Goal: Navigation & Orientation: Find specific page/section

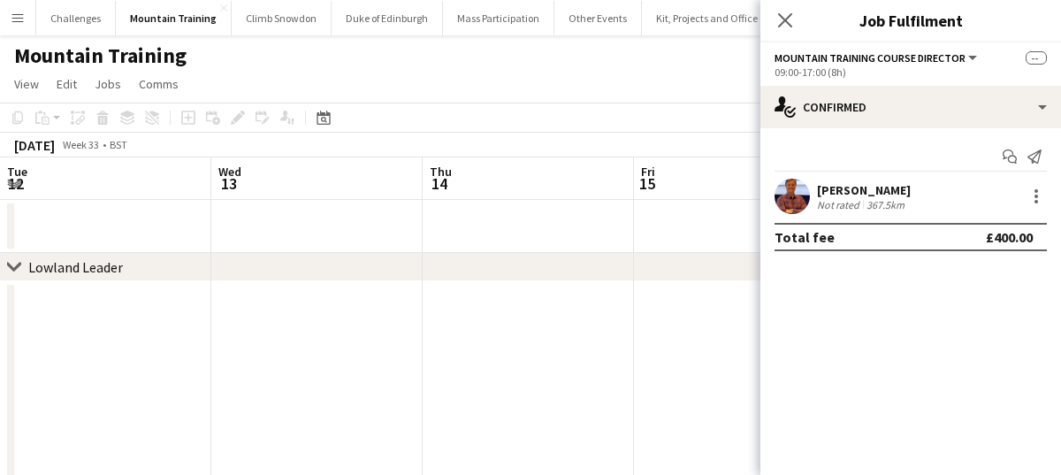
scroll to position [0, 608]
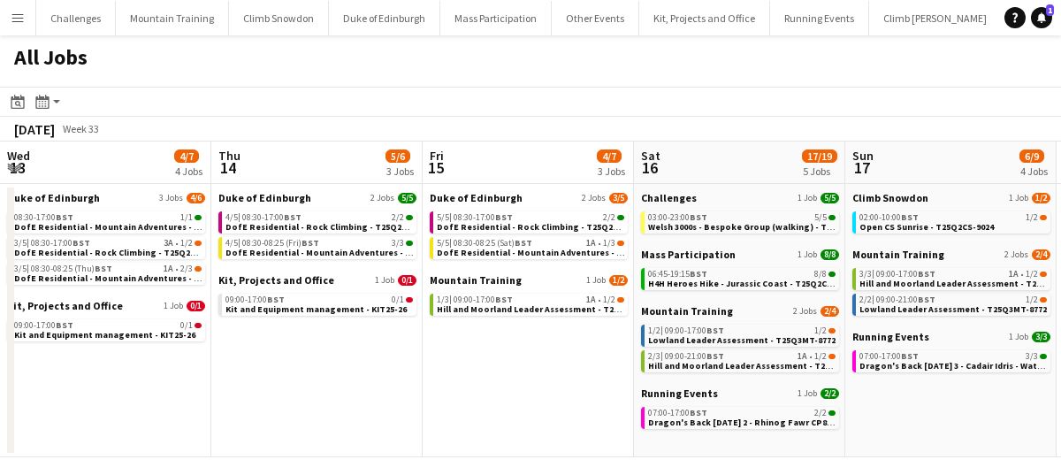
scroll to position [0, 645]
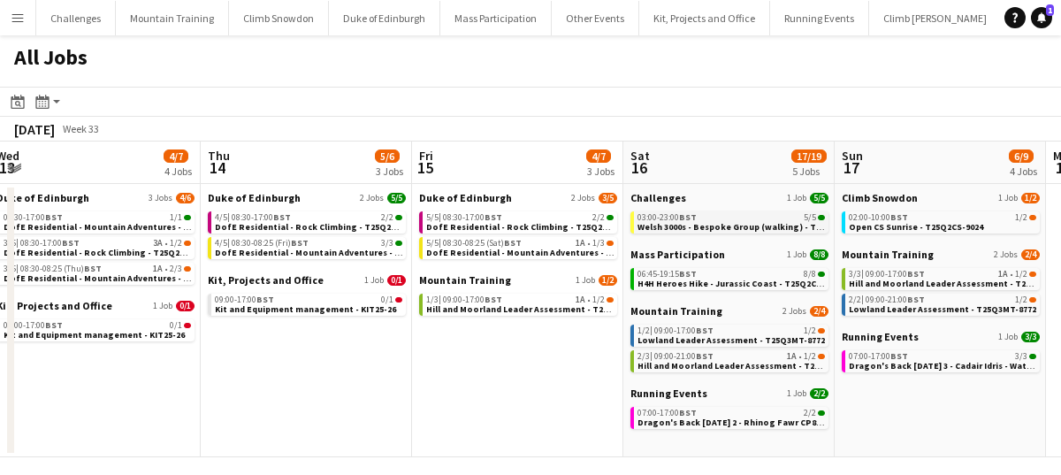
click at [749, 218] on div "03:00-23:00 BST 5/5" at bounding box center [731, 217] width 187 height 9
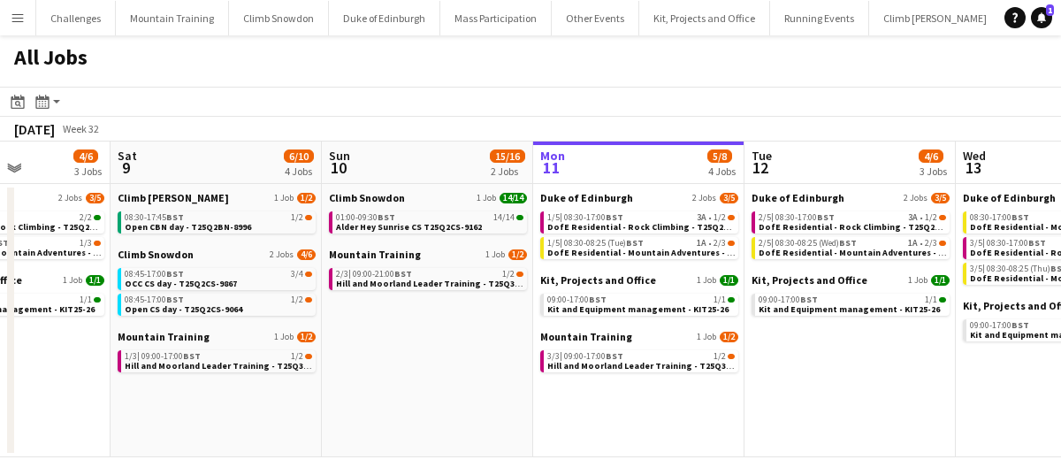
scroll to position [0, 557]
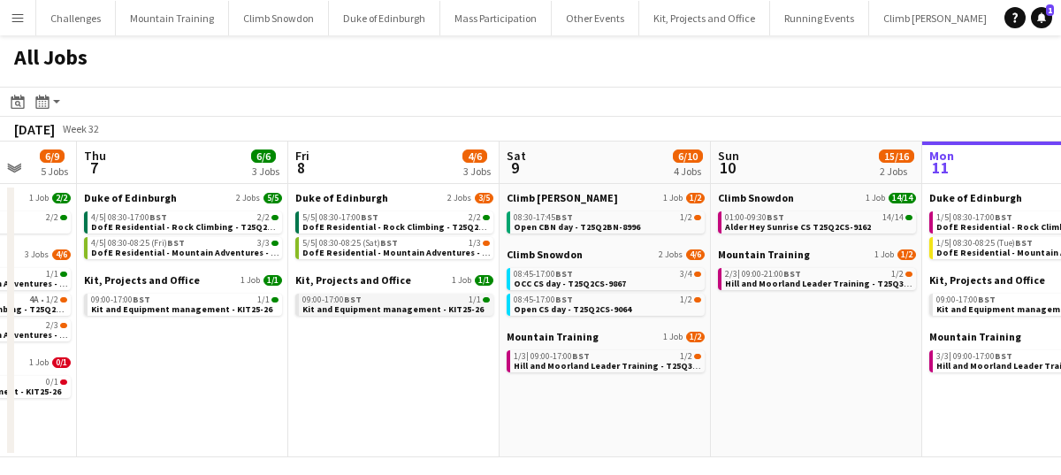
click at [390, 312] on span "Kit and Equipment management - KIT25-26" at bounding box center [392, 308] width 181 height 11
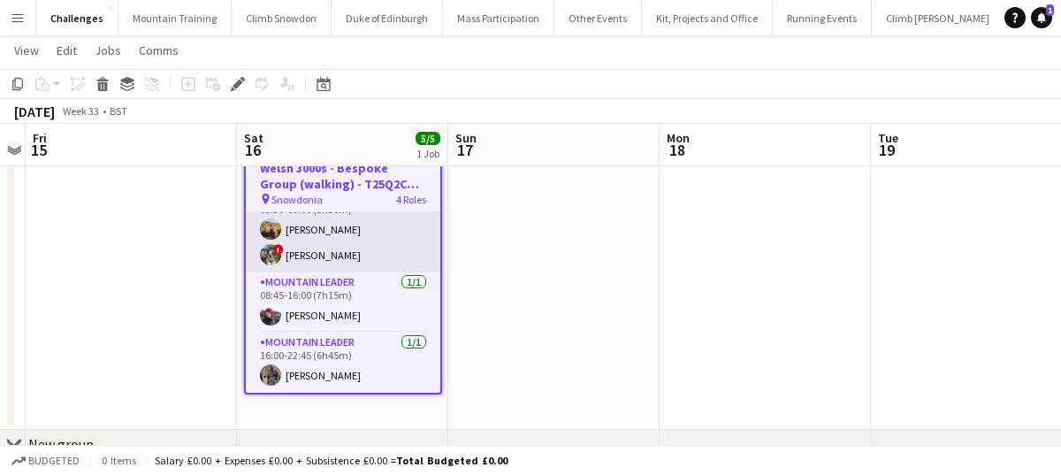
scroll to position [74, 0]
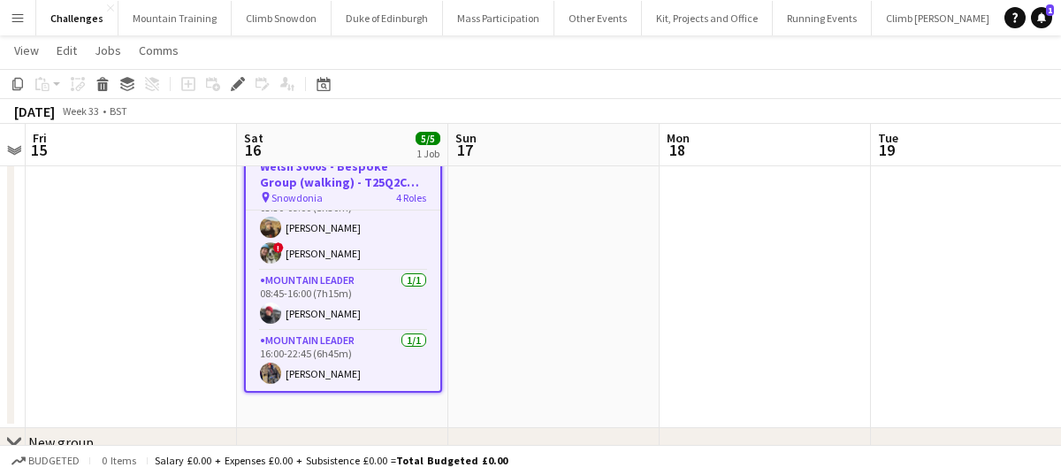
click at [521, 275] on app-date-cell at bounding box center [553, 276] width 211 height 304
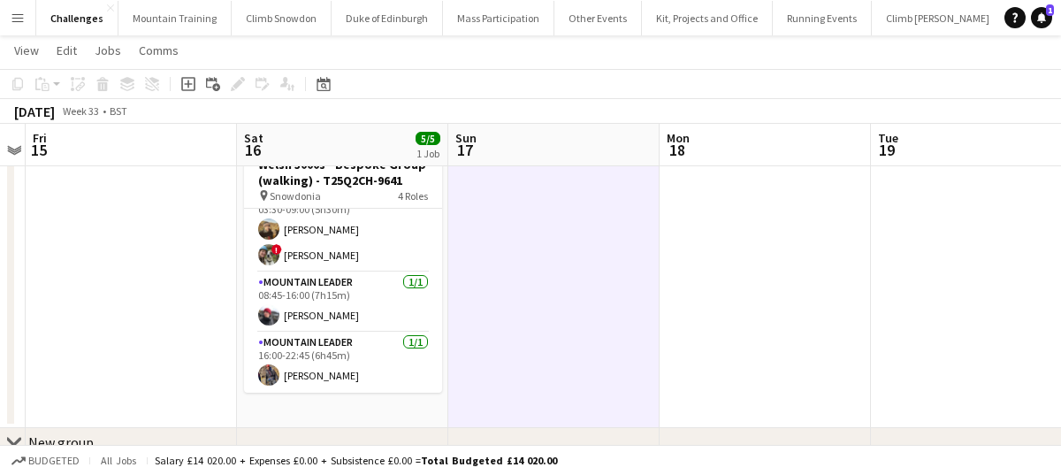
scroll to position [82, 0]
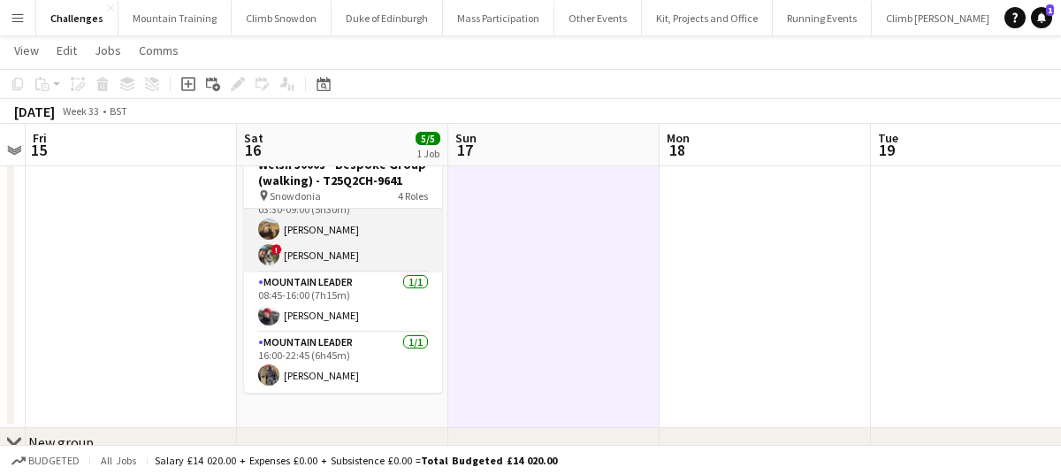
click at [299, 248] on app-card-role "Mountain Leader 2/2 03:30-09:00 (5h30m) Leon Perkins ! Tess Elias" at bounding box center [343, 230] width 198 height 86
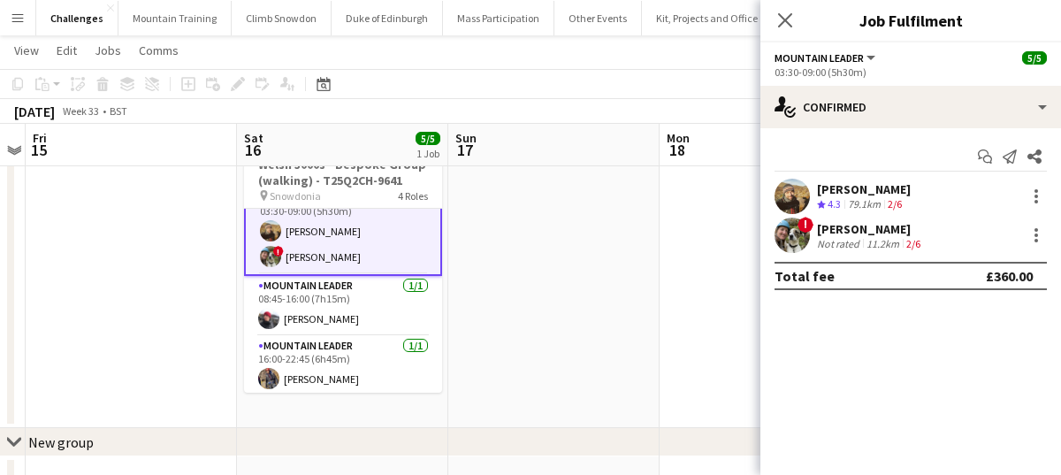
scroll to position [84, 0]
click at [857, 193] on div "Leon Perkins" at bounding box center [864, 189] width 94 height 16
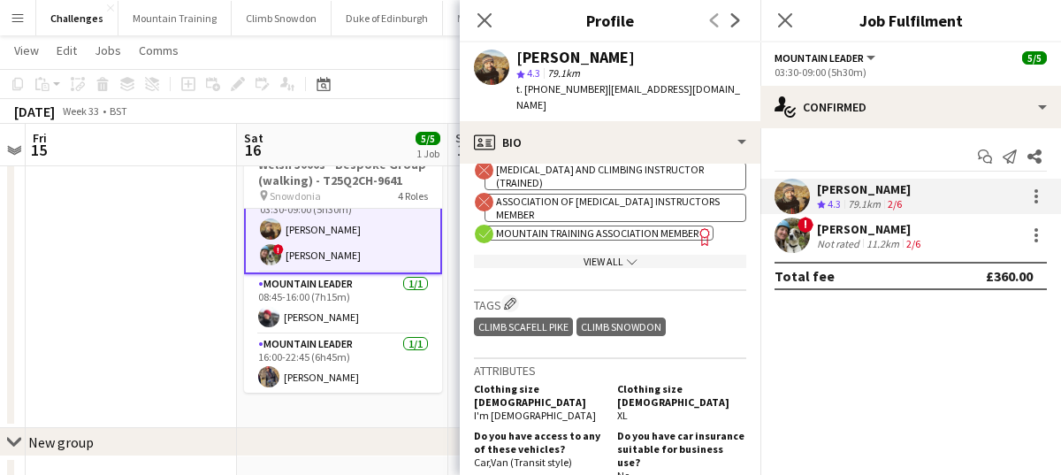
scroll to position [746, 0]
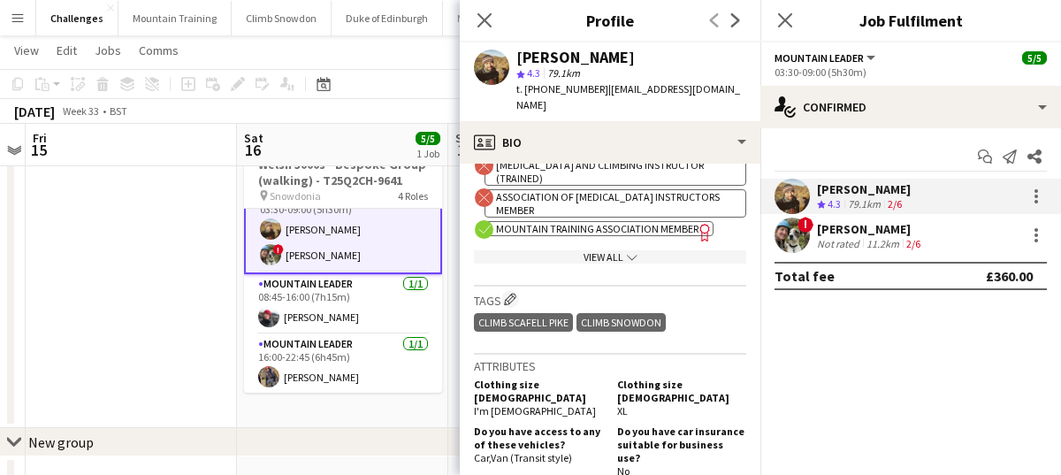
click at [350, 416] on app-date-cell "03:00-23:00 (20h) 5/5 Welsh 3000s - Bespoke Group (walking) - T25Q2CH-9641 pin …" at bounding box center [342, 276] width 211 height 304
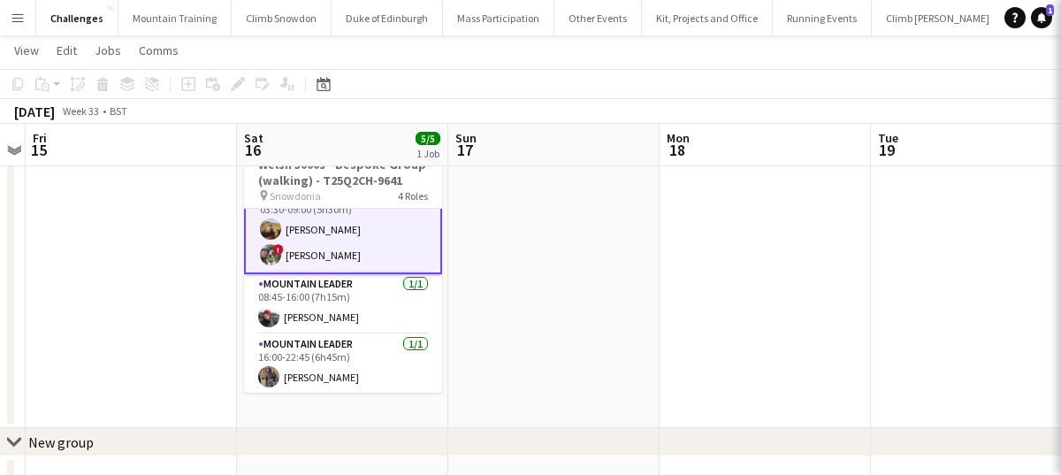
scroll to position [82, 0]
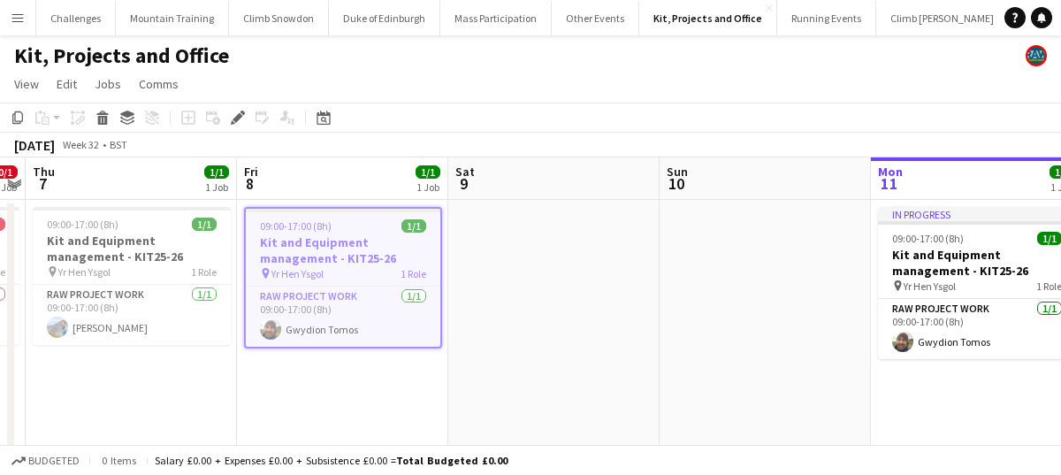
click at [356, 271] on div "pin Yr Hen Ysgol 1 Role" at bounding box center [343, 273] width 195 height 14
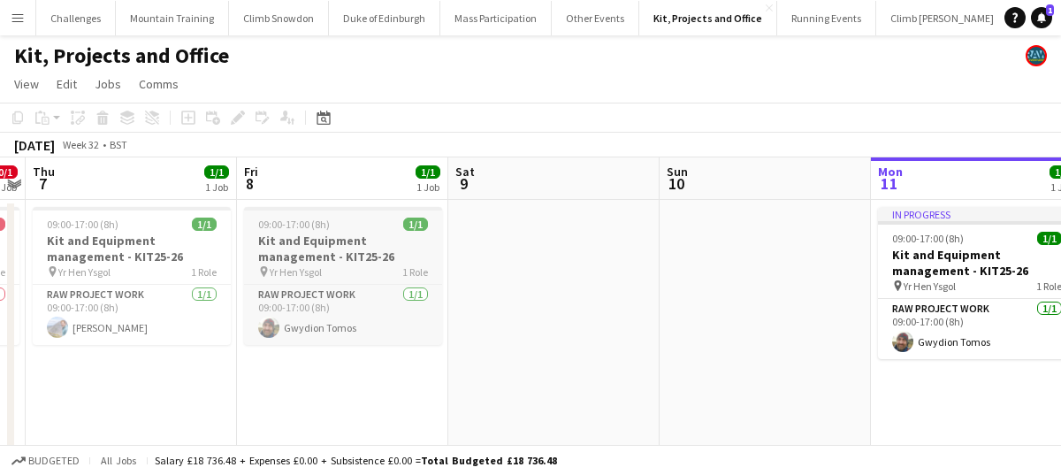
click at [356, 271] on div "pin Yr Hen Ysgol 1 Role" at bounding box center [343, 271] width 198 height 14
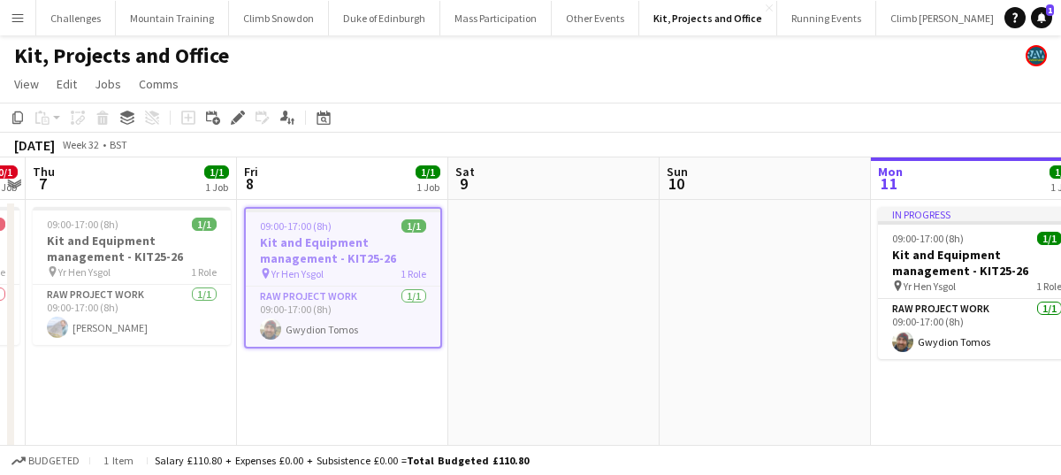
click at [356, 271] on div "pin Yr Hen Ysgol 1 Role" at bounding box center [343, 273] width 195 height 14
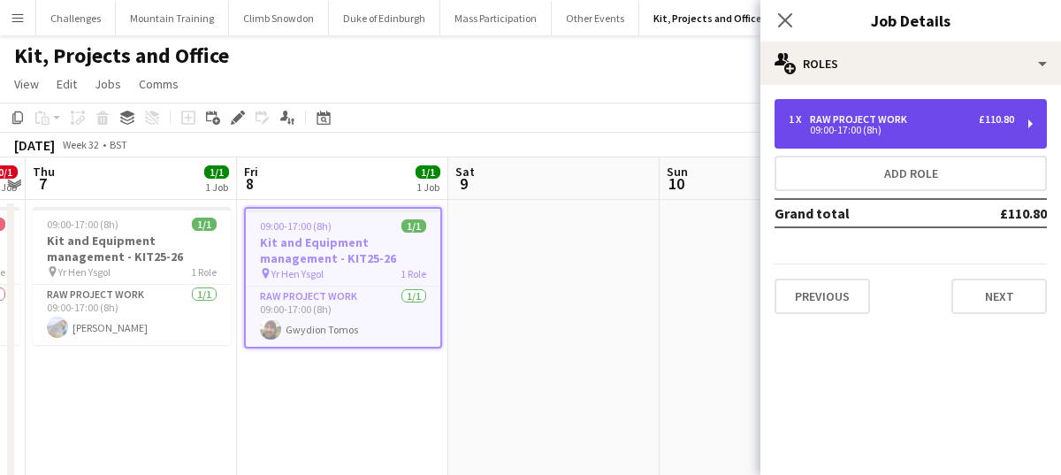
click at [875, 126] on div "09:00-17:00 (8h)" at bounding box center [902, 130] width 226 height 9
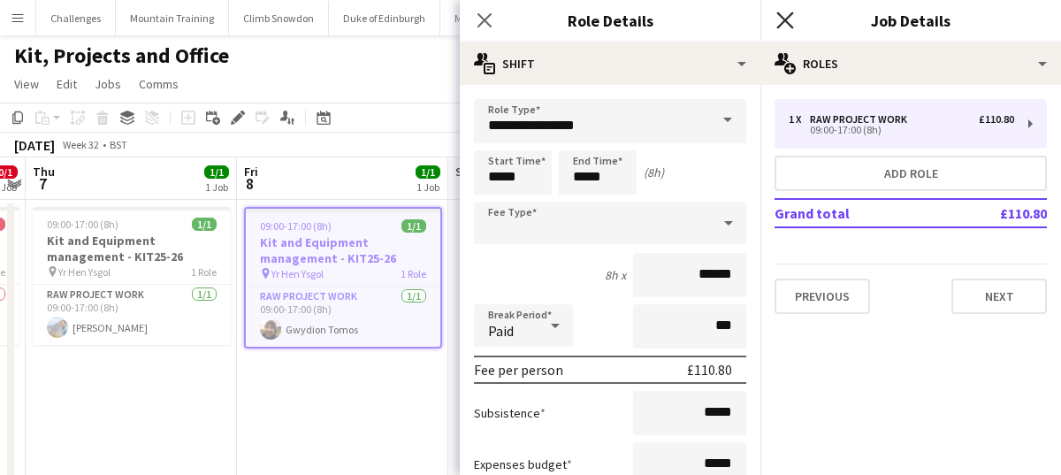
click at [786, 18] on icon at bounding box center [784, 19] width 17 height 17
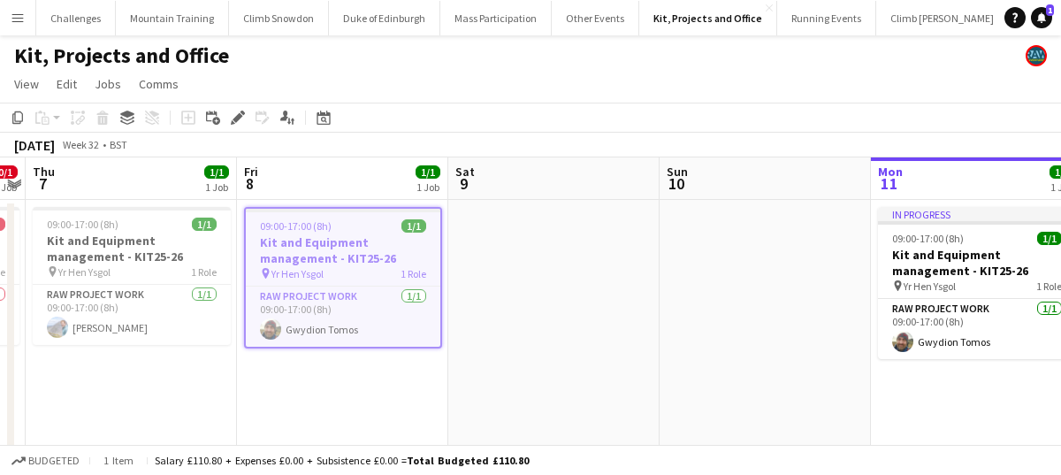
click at [538, 77] on app-page-menu "View Day view expanded Day view collapsed Month view Date picker Jump to today …" at bounding box center [530, 86] width 1061 height 34
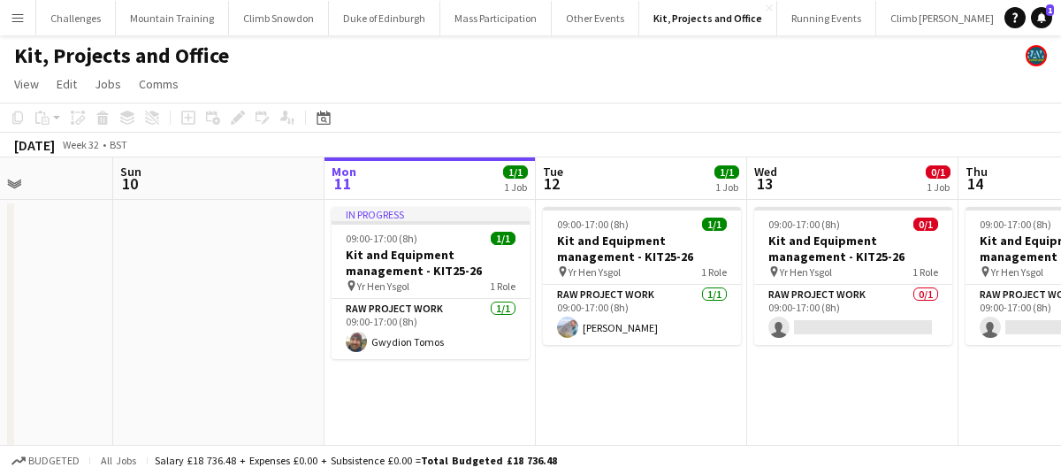
scroll to position [0, 747]
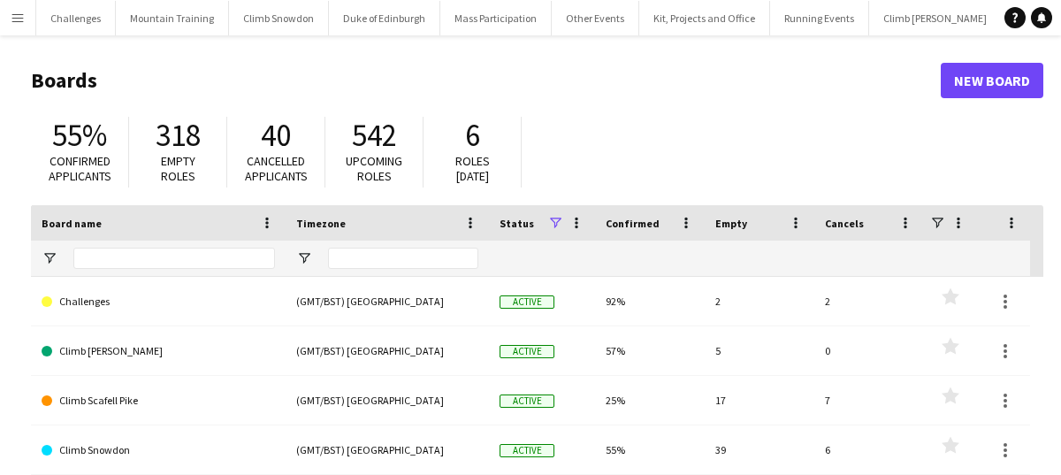
click at [24, 19] on app-icon "Menu" at bounding box center [18, 18] width 14 height 14
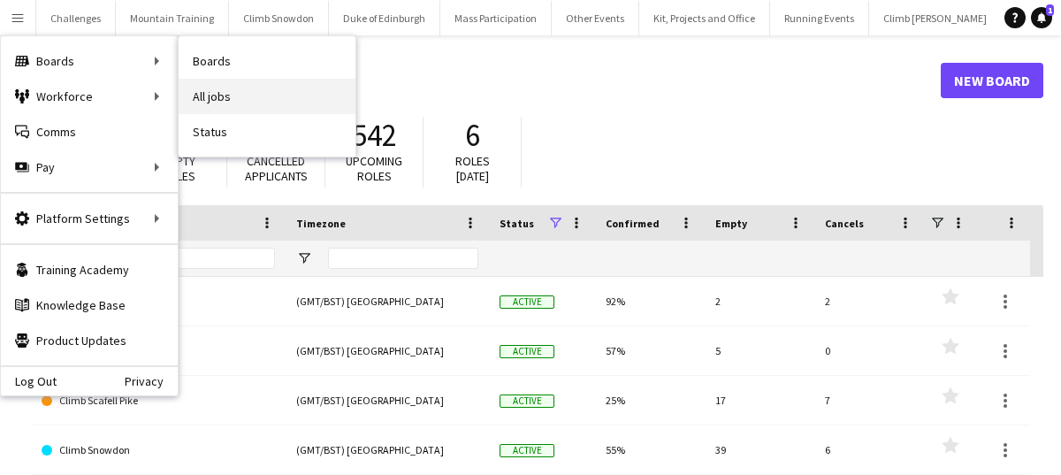
click at [266, 87] on link "All jobs" at bounding box center [267, 96] width 177 height 35
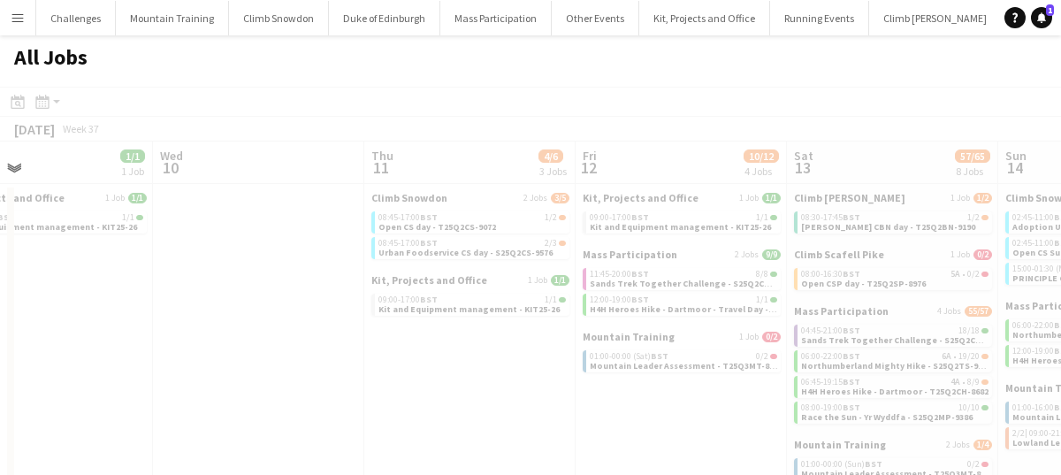
scroll to position [0, 565]
